Goal: Task Accomplishment & Management: Manage account settings

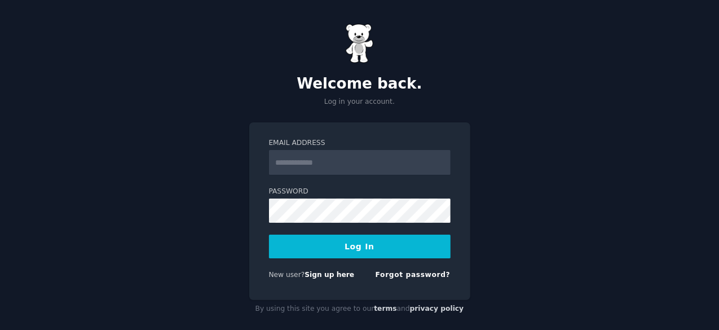
click at [347, 168] on input "Email Address" at bounding box center [360, 162] width 182 height 25
type input "**********"
click at [353, 246] on button "Log In" at bounding box center [360, 247] width 182 height 24
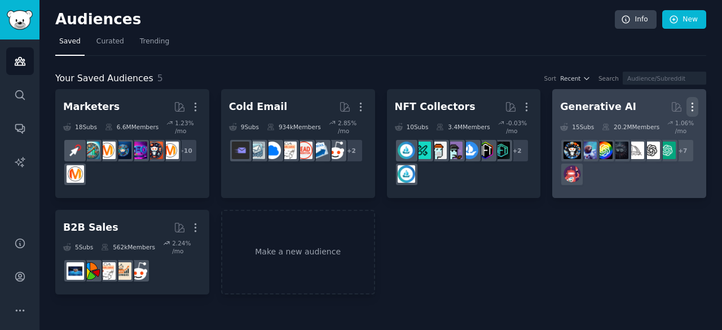
click at [693, 107] on icon "button" at bounding box center [692, 107] width 12 height 12
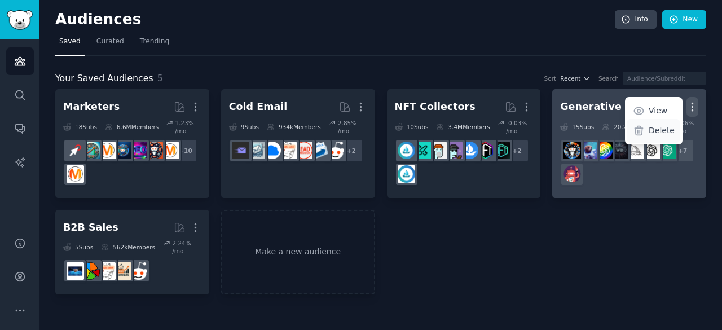
click at [667, 128] on p "Delete" at bounding box center [662, 131] width 26 height 12
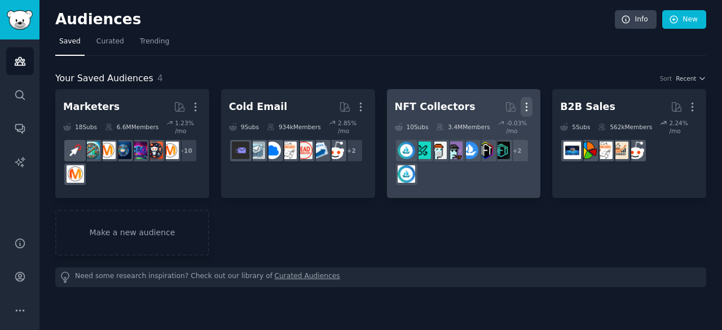
click at [527, 101] on icon "button" at bounding box center [527, 107] width 12 height 12
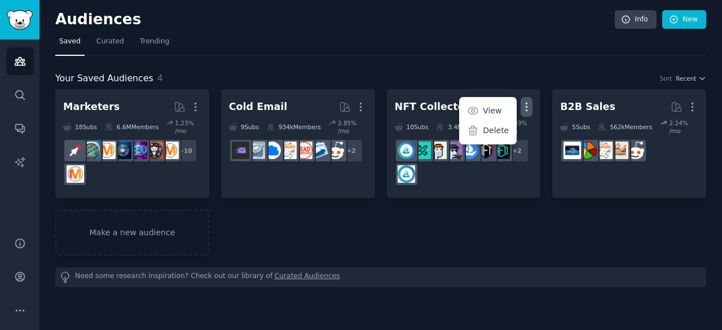
drag, startPoint x: 496, startPoint y: 126, endPoint x: 404, endPoint y: 58, distance: 115.0
click at [496, 126] on p "Delete" at bounding box center [496, 131] width 26 height 12
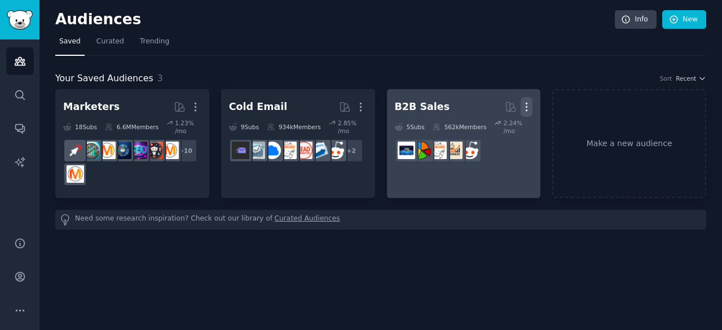
click at [528, 104] on icon "button" at bounding box center [527, 107] width 12 height 12
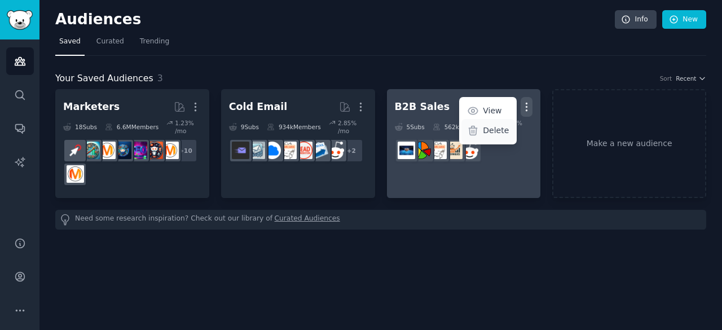
click at [498, 133] on p "Delete" at bounding box center [496, 131] width 26 height 12
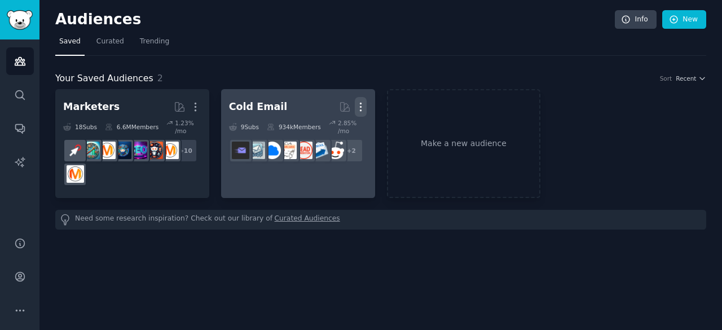
click at [364, 104] on icon "button" at bounding box center [361, 107] width 12 height 12
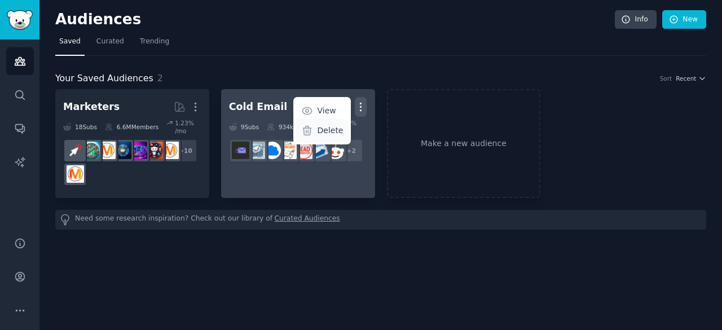
click at [334, 124] on div "Delete" at bounding box center [323, 131] width 54 height 24
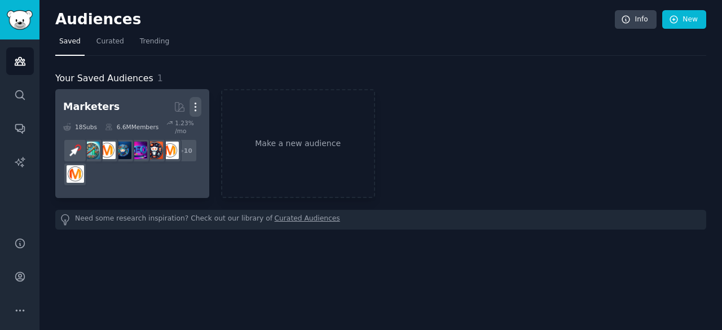
click at [195, 102] on icon "button" at bounding box center [196, 107] width 12 height 12
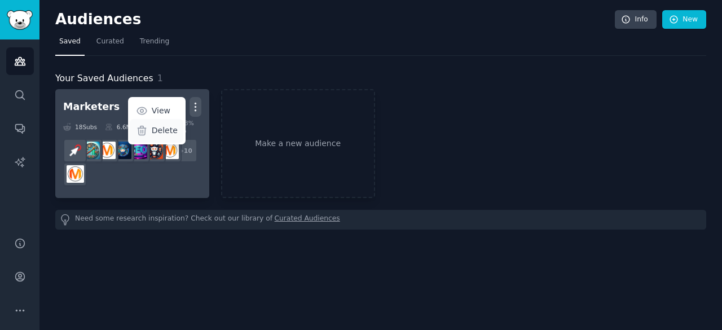
click at [173, 127] on p "Delete" at bounding box center [165, 131] width 26 height 12
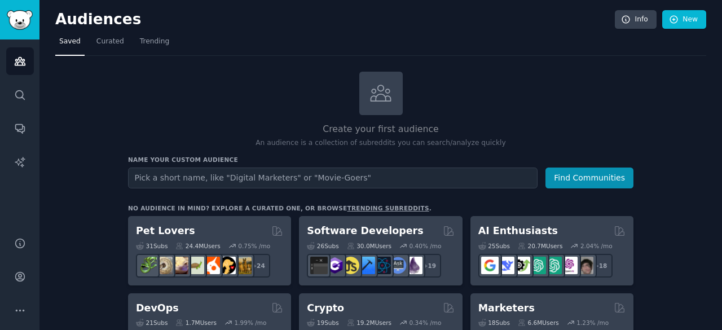
click at [331, 169] on input "text" at bounding box center [333, 178] width 410 height 21
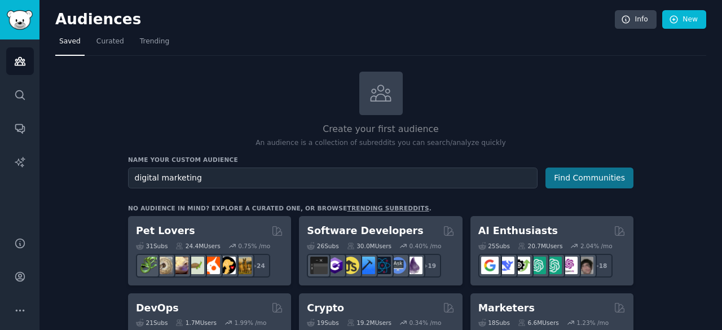
type input "digital marketing"
click at [569, 171] on button "Find Communities" at bounding box center [589, 178] width 88 height 21
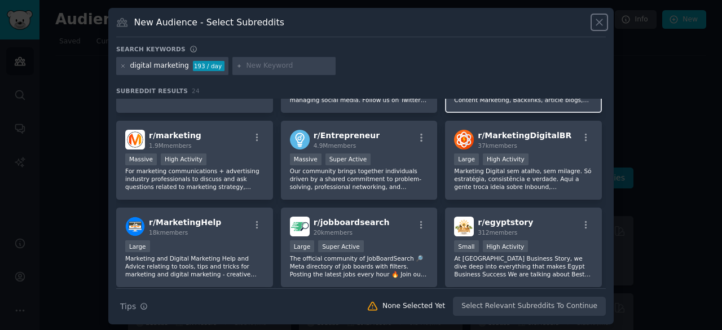
scroll to position [169, 0]
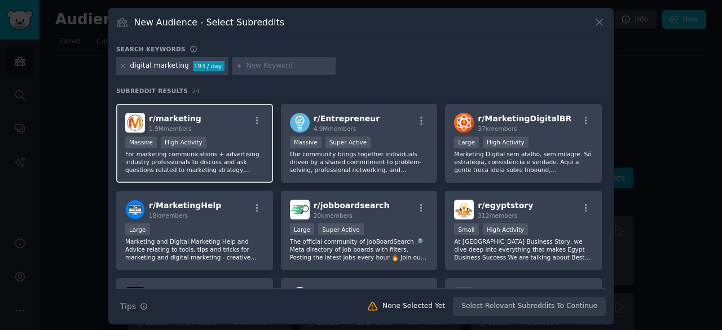
click at [214, 137] on div "Massive High Activity" at bounding box center [194, 144] width 139 height 14
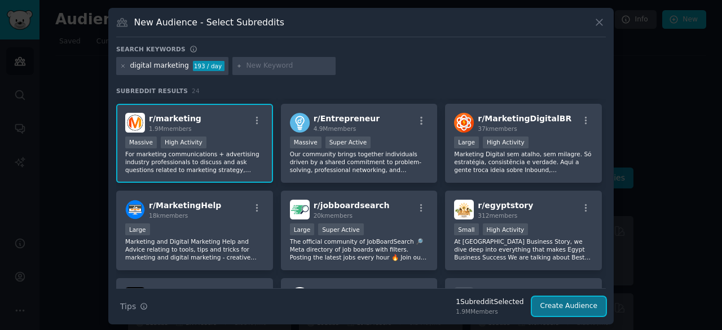
click at [569, 305] on button "Create Audience" at bounding box center [569, 306] width 74 height 19
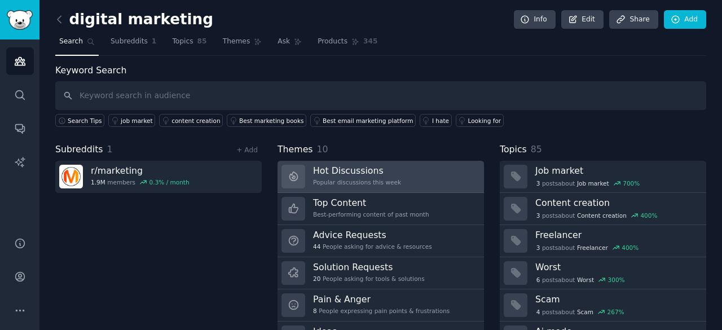
click at [411, 178] on link "Hot Discussions Popular discussions this week" at bounding box center [381, 177] width 206 height 32
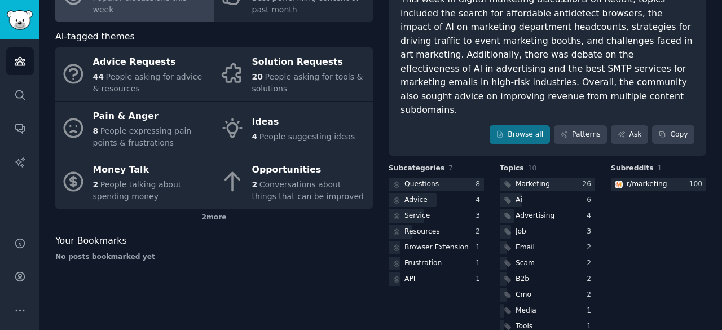
scroll to position [56, 0]
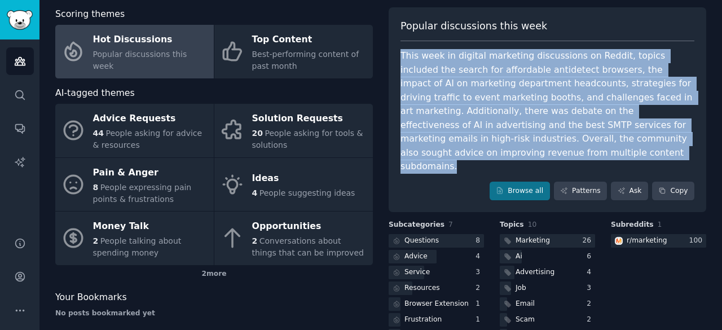
drag, startPoint x: 488, startPoint y: 154, endPoint x: 402, endPoint y: 55, distance: 131.9
click at [402, 55] on div "This week in digital marketing discussions on Reddit, topics included the searc…" at bounding box center [547, 111] width 294 height 125
copy div "his week in digital marketing discussions on Reddit, topics included the search…"
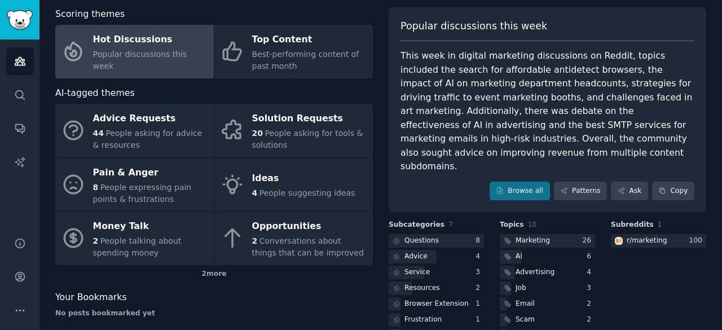
click at [360, 287] on div "Scoring themes Hot Discussions Popular discussions this week Top Content Best-p…" at bounding box center [214, 199] width 318 height 385
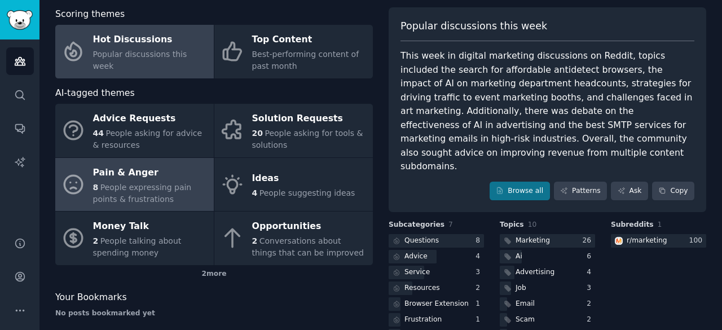
click at [161, 186] on span "People expressing pain points & frustrations" at bounding box center [142, 193] width 99 height 21
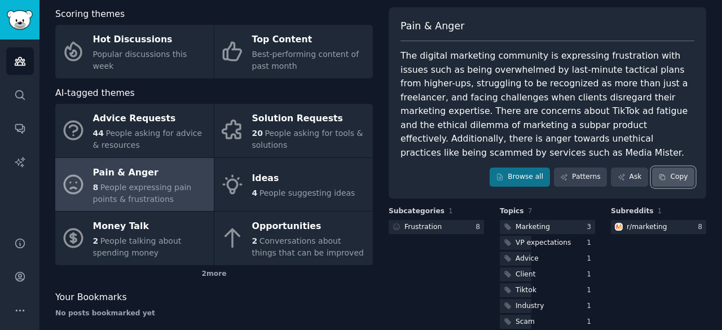
click at [670, 168] on button "Copy" at bounding box center [673, 177] width 42 height 19
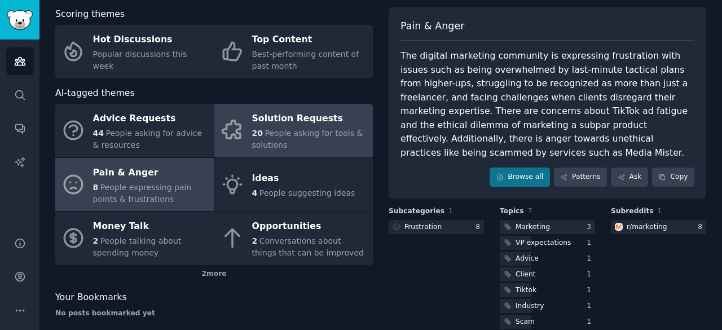
click at [300, 139] on div "20 People asking for tools & solutions" at bounding box center [309, 139] width 115 height 24
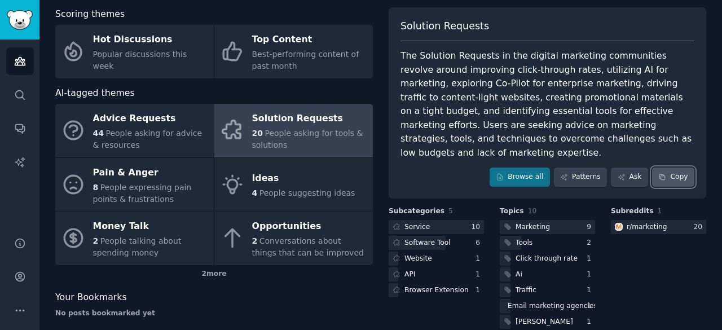
click at [670, 168] on button "Copy" at bounding box center [673, 177] width 42 height 19
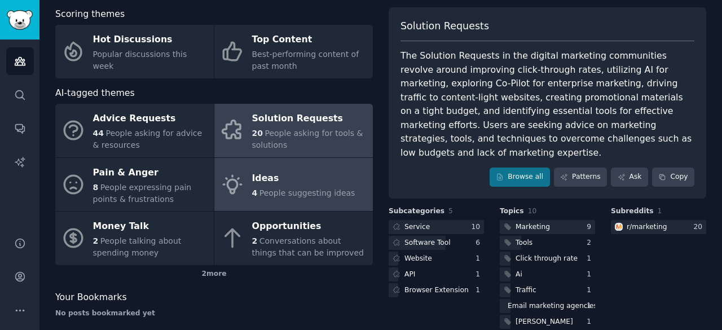
click at [326, 188] on span "People suggesting ideas" at bounding box center [307, 192] width 96 height 9
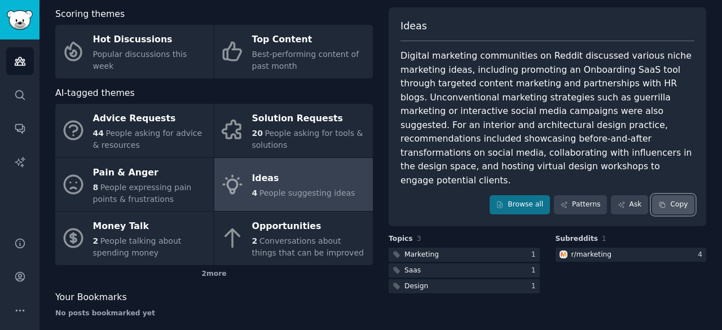
click at [673, 195] on button "Copy" at bounding box center [673, 204] width 42 height 19
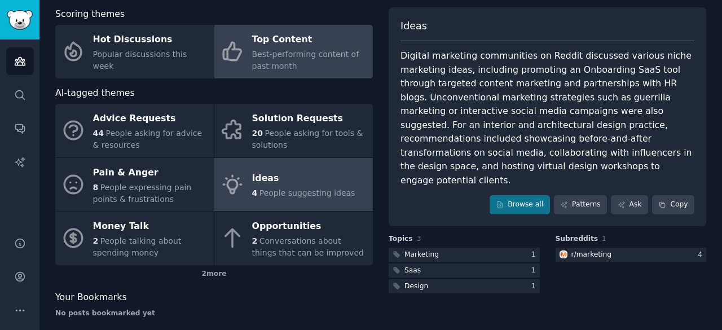
click at [303, 46] on div "Top Content" at bounding box center [309, 40] width 115 height 18
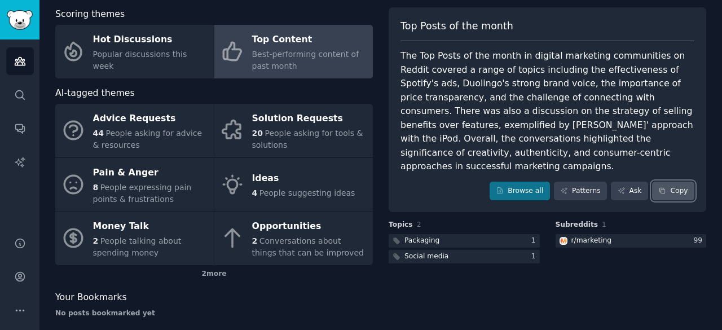
click at [666, 182] on button "Copy" at bounding box center [673, 191] width 42 height 19
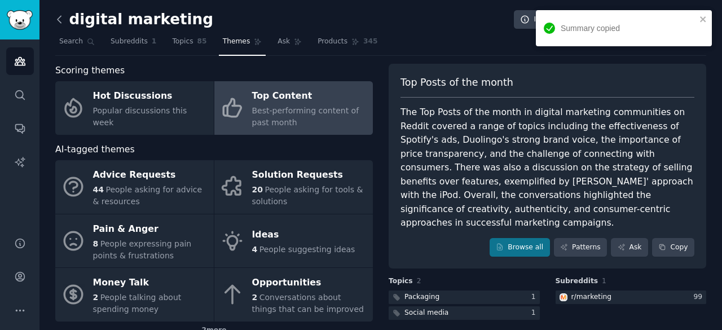
click at [60, 17] on icon at bounding box center [60, 20] width 12 height 12
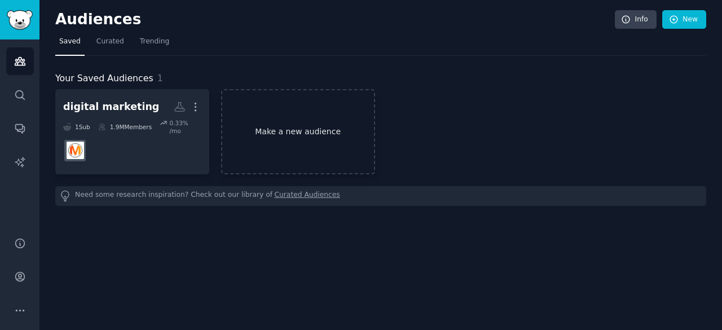
click at [292, 124] on link "Make a new audience" at bounding box center [298, 131] width 154 height 85
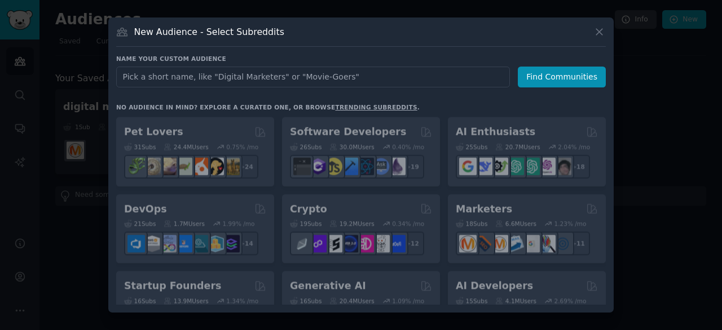
click at [278, 78] on input "text" at bounding box center [313, 77] width 394 height 21
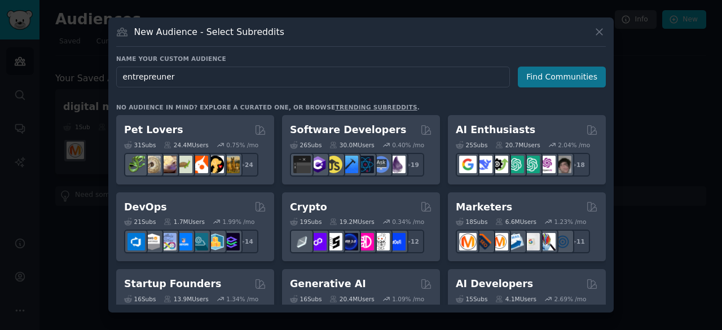
type input "entrepreuner"
click at [562, 80] on button "Find Communities" at bounding box center [562, 77] width 88 height 21
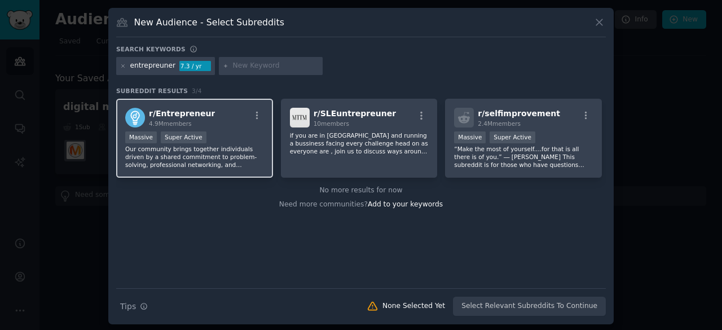
click at [213, 122] on div "r/ Entrepreneur 4.9M members" at bounding box center [194, 118] width 139 height 20
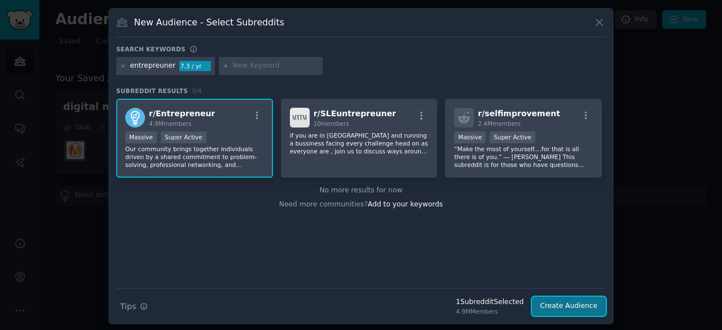
click at [556, 308] on button "Create Audience" at bounding box center [569, 306] width 74 height 19
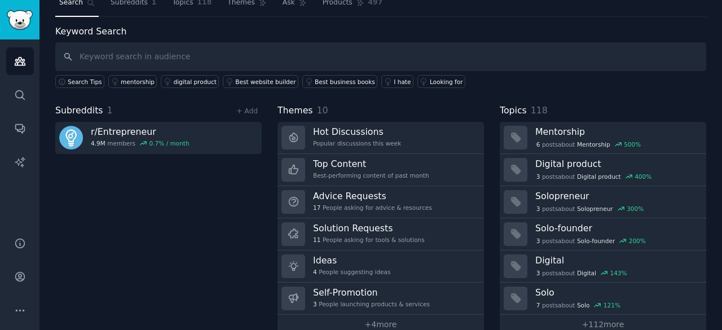
scroll to position [56, 0]
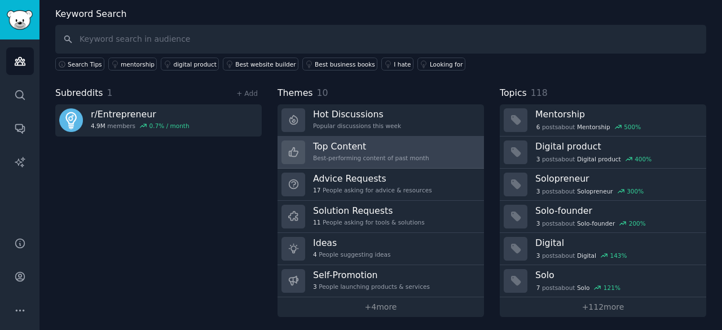
click at [424, 148] on link "Top Content Best-performing content of past month" at bounding box center [381, 153] width 206 height 32
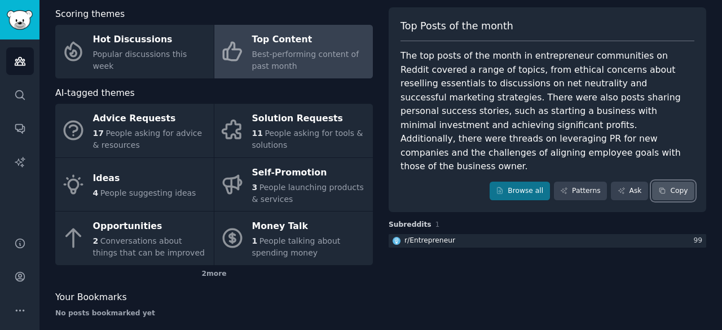
click at [676, 182] on button "Copy" at bounding box center [673, 191] width 42 height 19
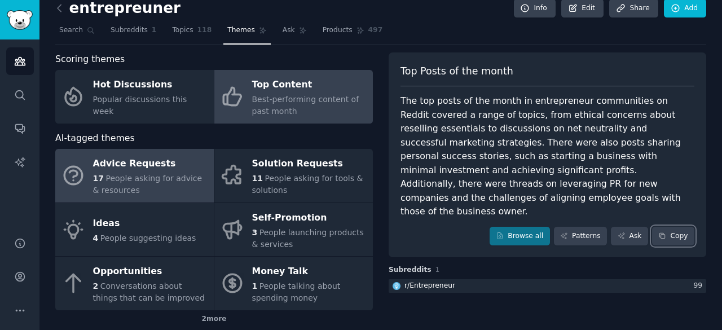
scroll to position [68, 0]
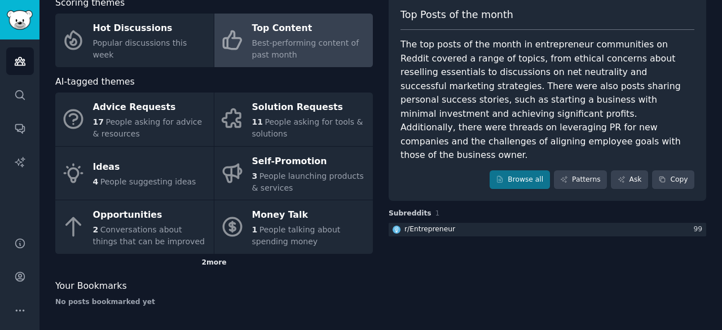
click at [218, 261] on div "2 more" at bounding box center [214, 263] width 318 height 18
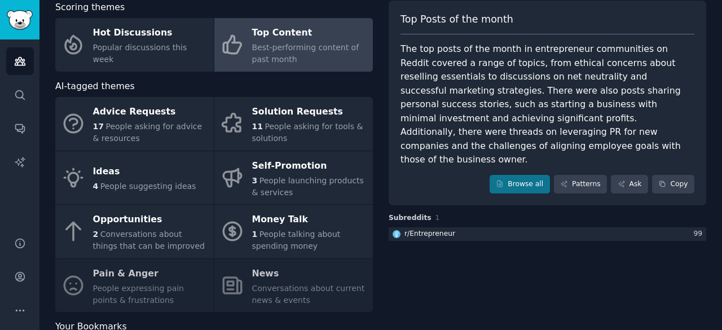
scroll to position [47, 0]
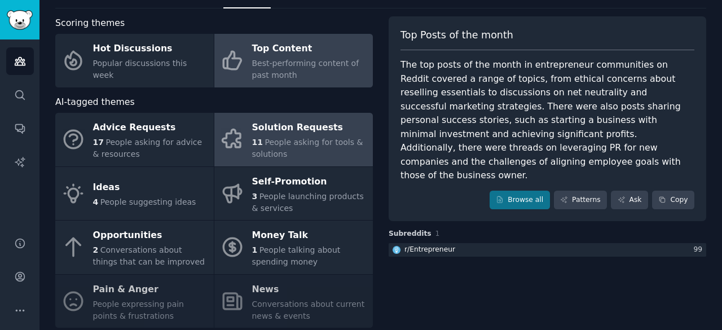
click at [287, 140] on span "People asking for tools & solutions" at bounding box center [307, 148] width 111 height 21
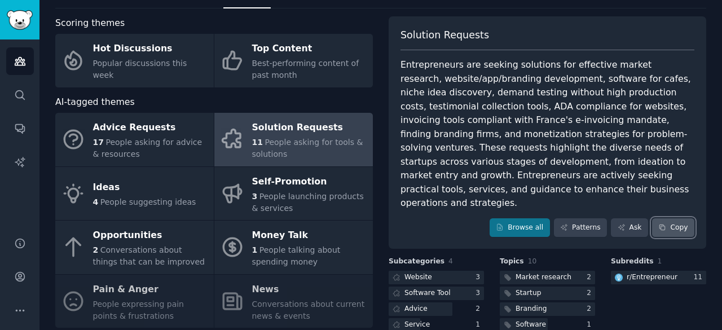
click at [674, 218] on button "Copy" at bounding box center [673, 227] width 42 height 19
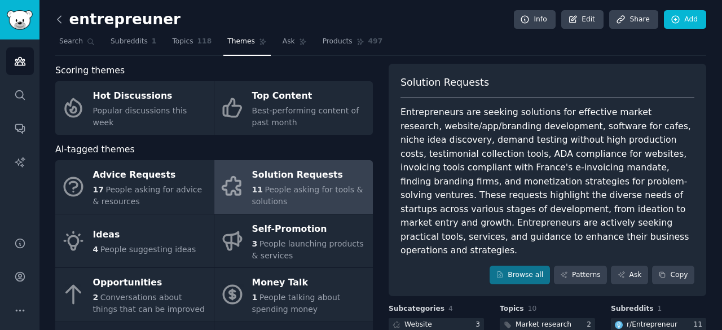
click at [60, 17] on icon at bounding box center [60, 20] width 12 height 12
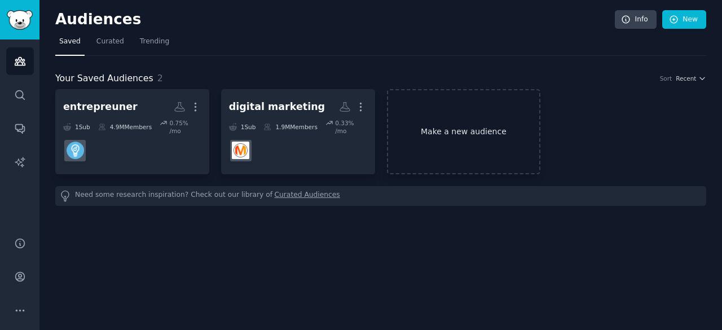
click at [473, 133] on link "Make a new audience" at bounding box center [464, 131] width 154 height 85
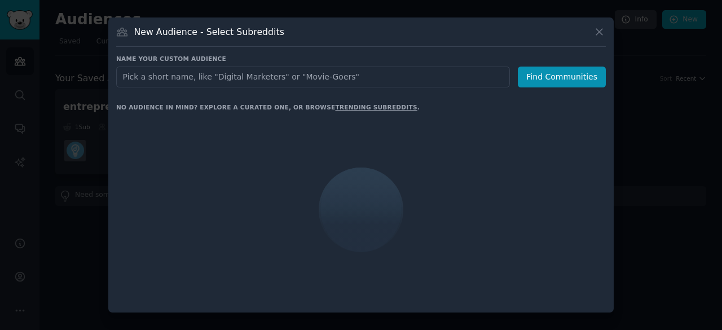
click at [243, 72] on input "text" at bounding box center [313, 77] width 394 height 21
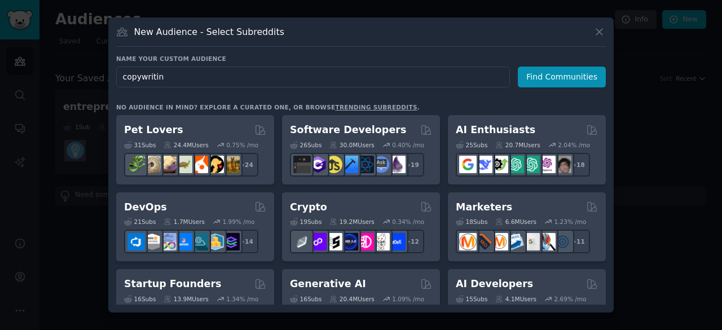
type input "copywriting"
click button "Find Communities" at bounding box center [562, 77] width 88 height 21
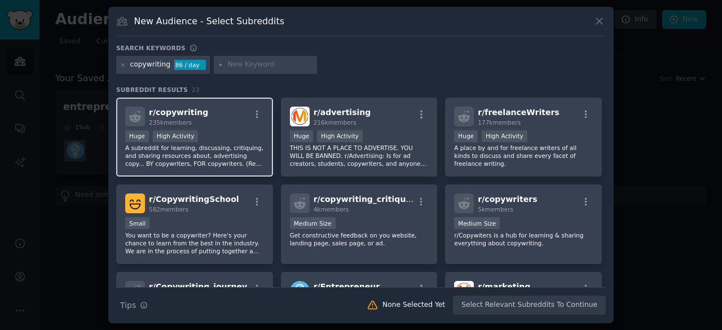
click at [213, 120] on div "r/ copywriting 235k members" at bounding box center [194, 117] width 139 height 20
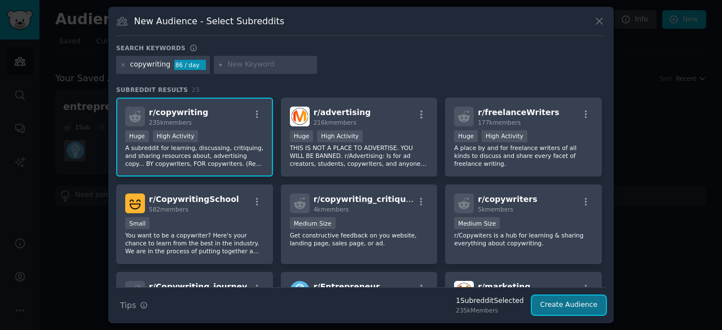
click at [567, 305] on button "Create Audience" at bounding box center [569, 305] width 74 height 19
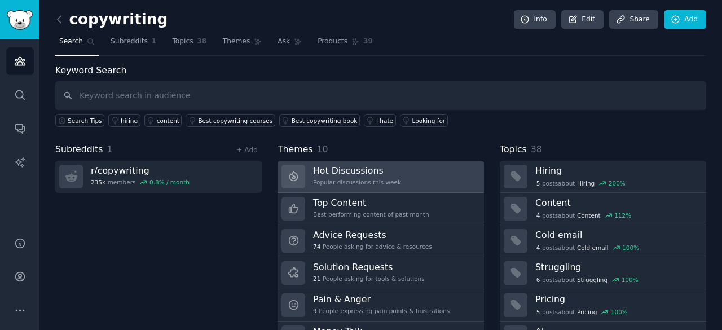
click at [358, 179] on div "Popular discussions this week" at bounding box center [357, 182] width 88 height 8
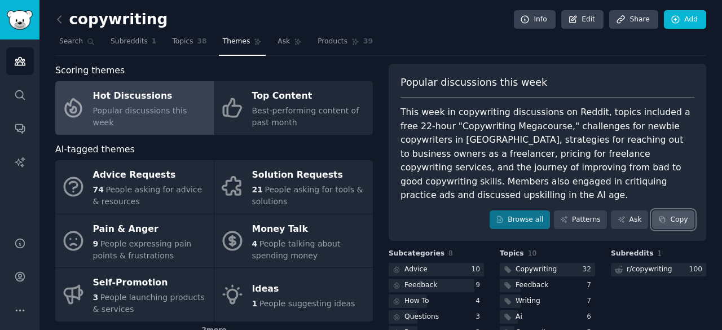
click at [673, 210] on button "Copy" at bounding box center [673, 219] width 42 height 19
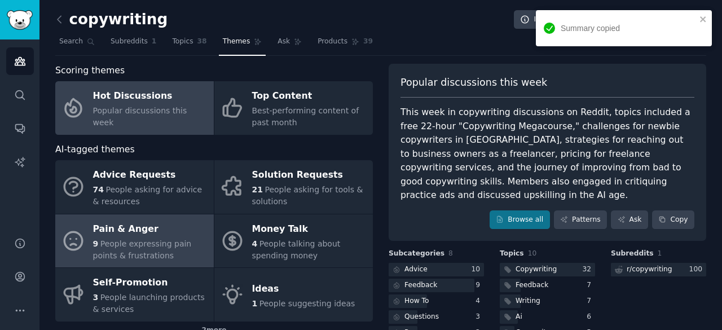
click at [151, 229] on div "Pain & Anger" at bounding box center [150, 229] width 115 height 18
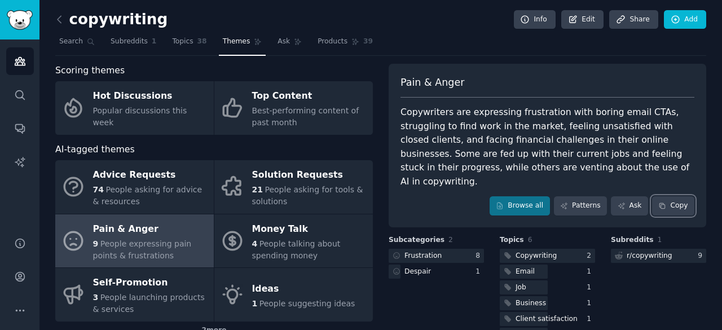
drag, startPoint x: 669, startPoint y: 193, endPoint x: 666, endPoint y: 181, distance: 12.3
click at [669, 196] on button "Copy" at bounding box center [673, 205] width 42 height 19
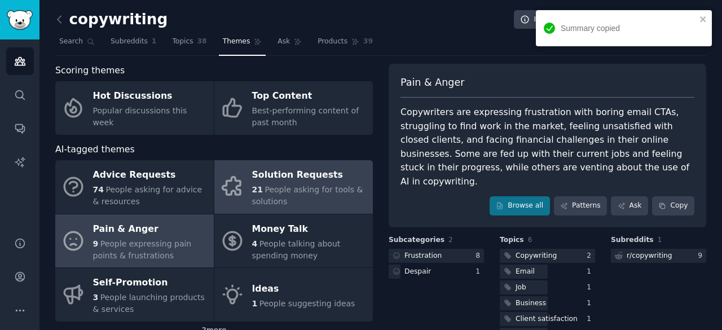
click at [315, 183] on div "Solution Requests" at bounding box center [309, 175] width 115 height 18
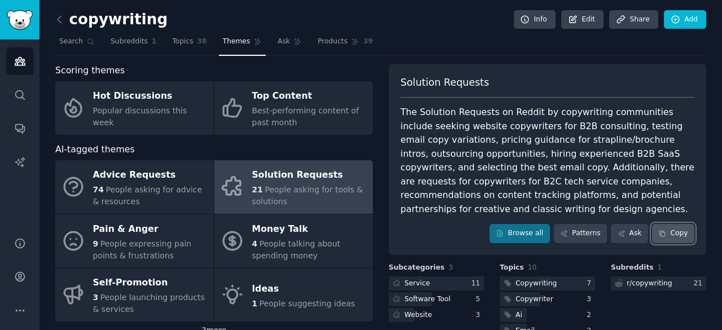
click at [667, 236] on button "Copy" at bounding box center [673, 233] width 42 height 19
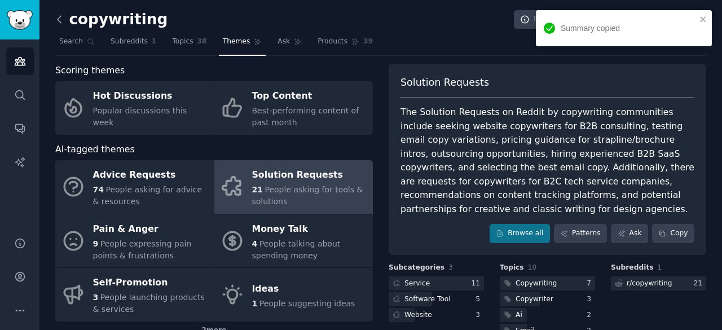
click at [59, 16] on icon at bounding box center [60, 20] width 12 height 12
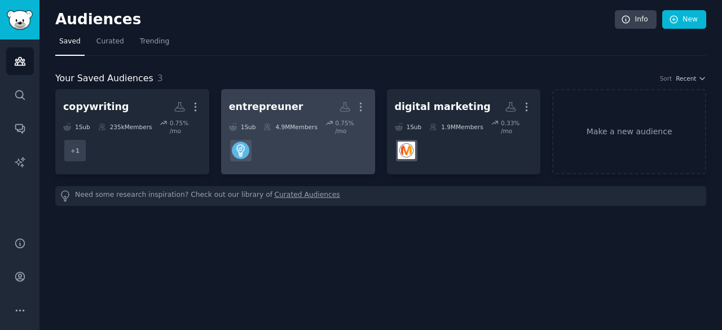
click at [264, 108] on div "entrepreuner" at bounding box center [266, 107] width 74 height 14
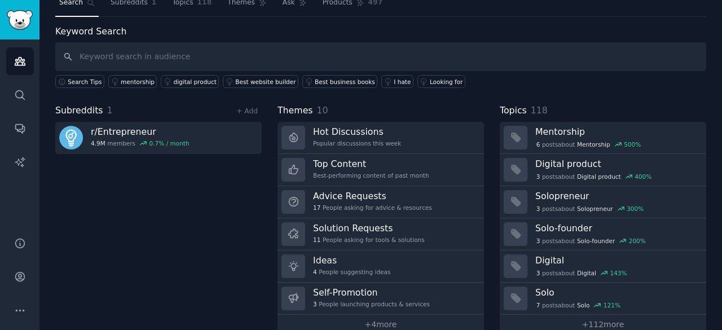
scroll to position [56, 0]
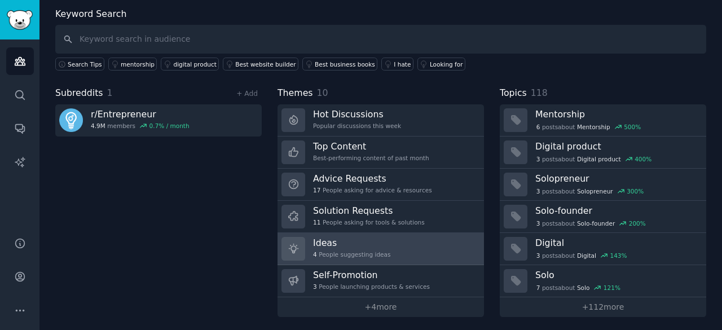
click at [359, 241] on h3 "Ideas" at bounding box center [351, 243] width 77 height 12
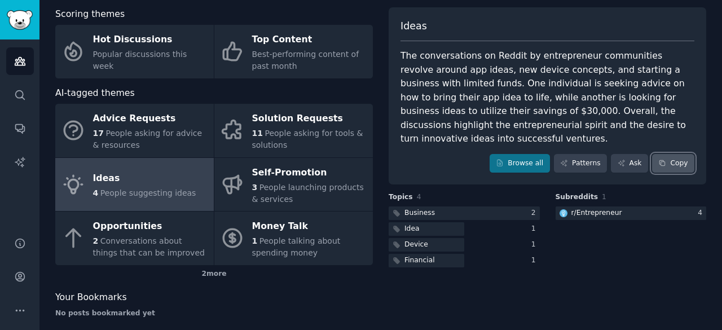
click at [679, 154] on button "Copy" at bounding box center [673, 163] width 42 height 19
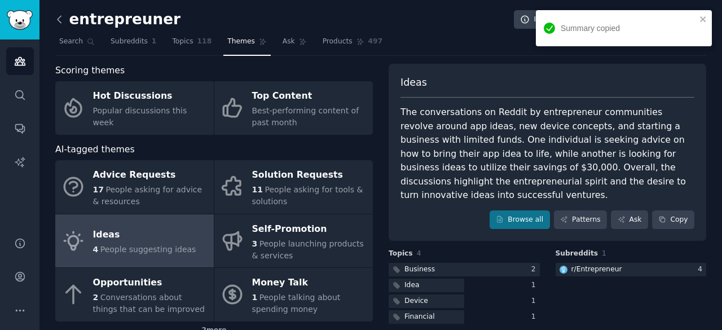
click at [57, 21] on icon at bounding box center [60, 20] width 12 height 12
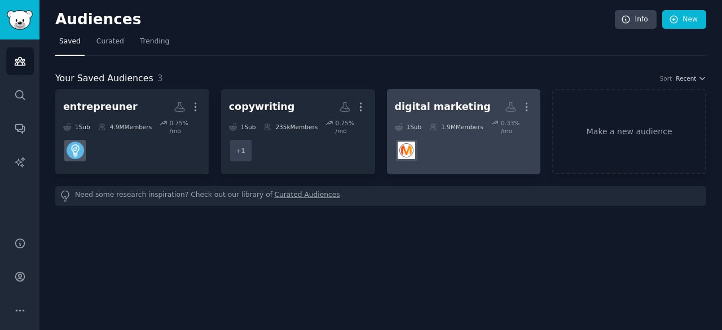
click at [459, 125] on div "1.9M Members" at bounding box center [456, 127] width 54 height 16
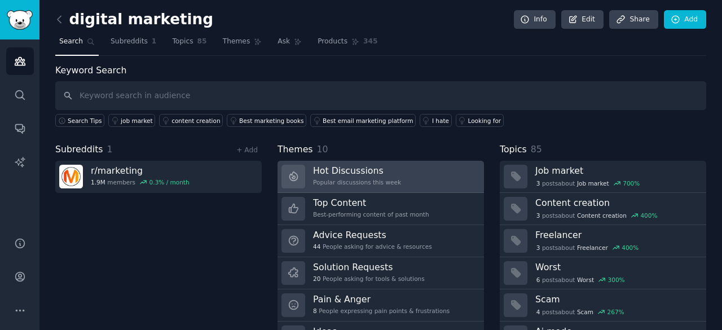
scroll to position [56, 0]
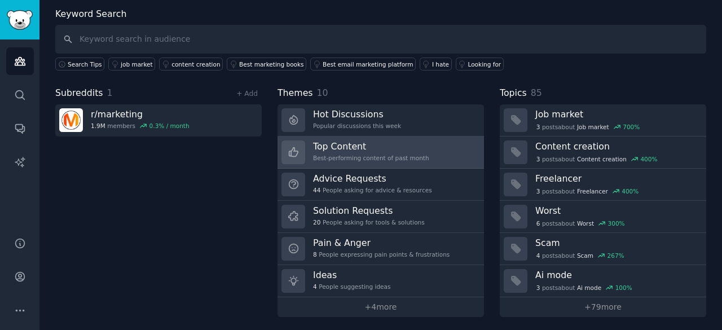
click at [381, 154] on div "Best-performing content of past month" at bounding box center [371, 158] width 116 height 8
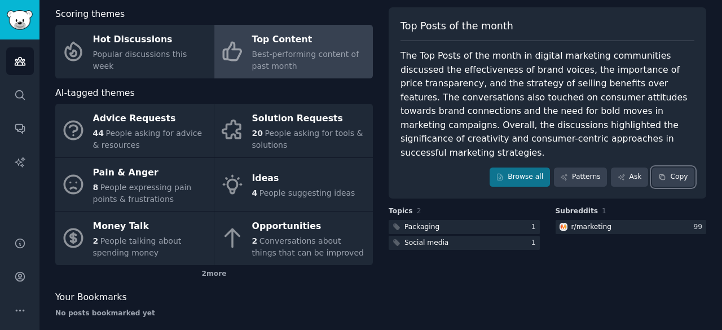
drag, startPoint x: 670, startPoint y: 162, endPoint x: 658, endPoint y: 137, distance: 28.3
click at [670, 168] on button "Copy" at bounding box center [673, 177] width 42 height 19
